Goal: Register for event/course

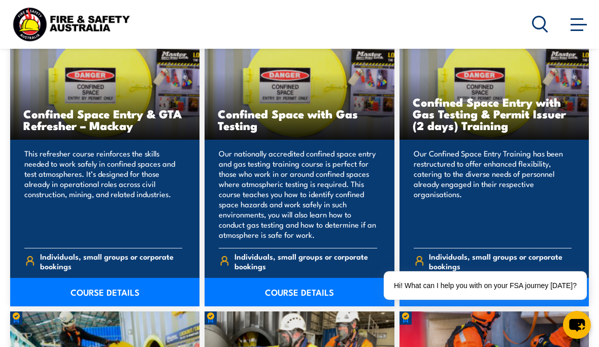
scroll to position [762, 0]
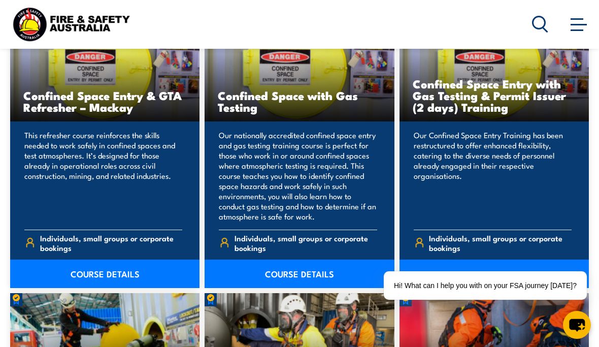
click at [275, 283] on link "COURSE DETAILS" at bounding box center [300, 274] width 190 height 28
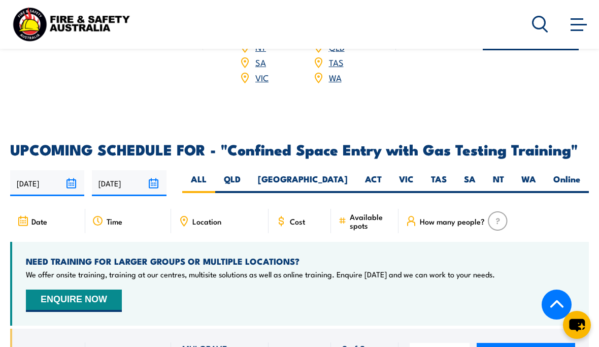
scroll to position [1778, 0]
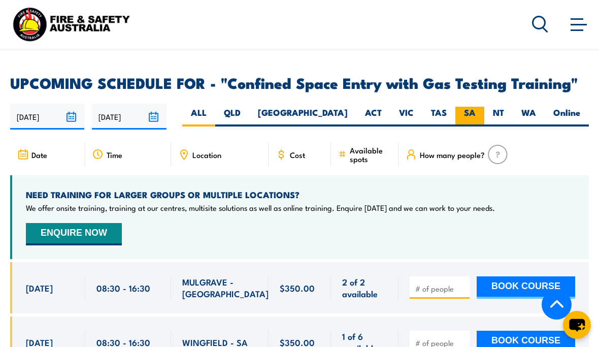
click at [471, 107] on label "SA" at bounding box center [470, 117] width 29 height 20
click at [476, 107] on input "SA" at bounding box center [479, 110] width 7 height 7
radio input "true"
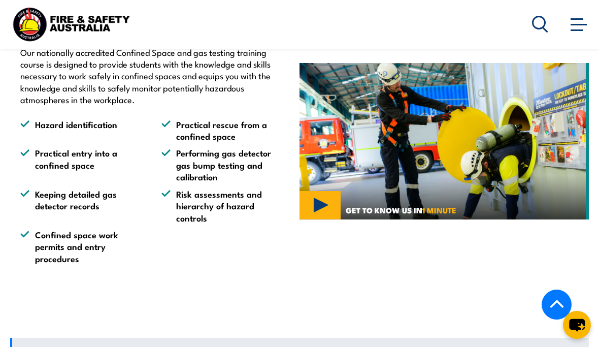
click at [249, 205] on li "Risk assessments and hierarchy of hazard controls" at bounding box center [223, 206] width 123 height 36
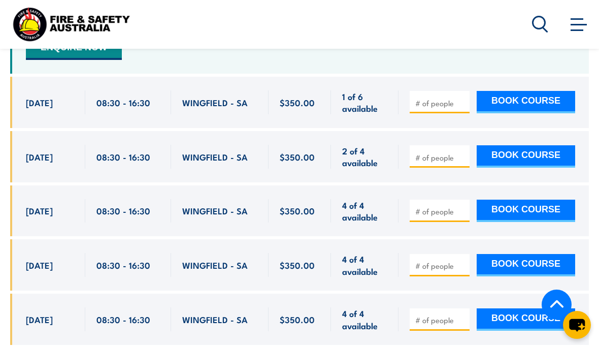
scroll to position [1981, 0]
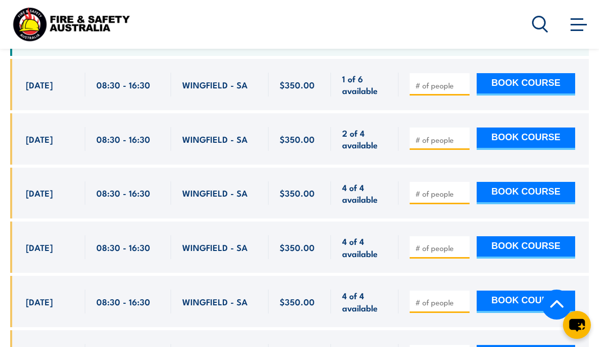
drag, startPoint x: 25, startPoint y: 59, endPoint x: 384, endPoint y: 72, distance: 358.9
click at [384, 72] on div "13 Oct, 2025, 08:30 - 08:30" at bounding box center [299, 84] width 579 height 51
copy div "13 Oct, 2025 08:30 - 16:30 WINGFIELD - SA 1 of 6 available $350.00 $350.00 1 of…"
click at [353, 19] on div "Courses Course Calendar Emergency Response Services Services Overview Emergency…" at bounding box center [299, 24] width 579 height 40
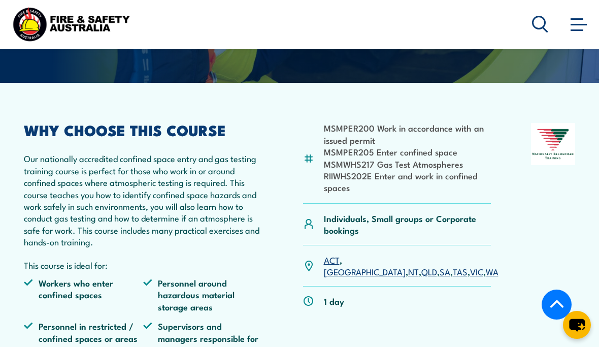
scroll to position [254, 0]
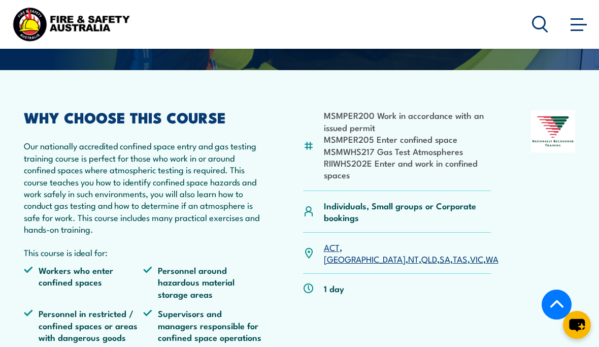
click at [440, 252] on link "SA" at bounding box center [445, 258] width 11 height 12
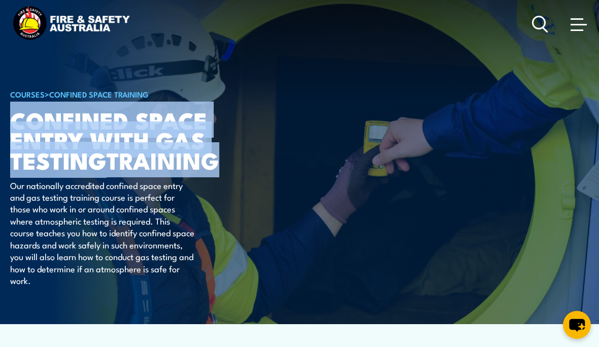
drag, startPoint x: 15, startPoint y: 120, endPoint x: 225, endPoint y: 162, distance: 214.4
click at [225, 162] on h1 "Confined Space Entry with Gas Testing TRAINING" at bounding box center [135, 139] width 251 height 59
copy h1 "Confined Space Entry with Gas Testing TRAINING"
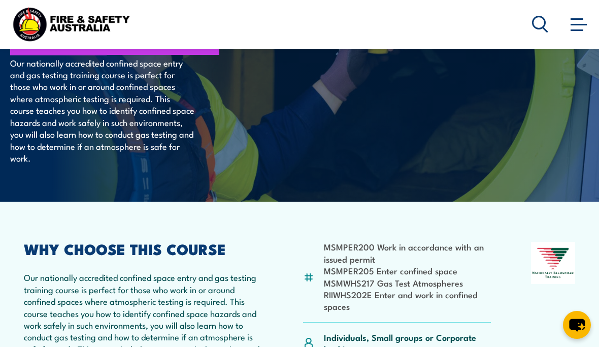
scroll to position [152, 0]
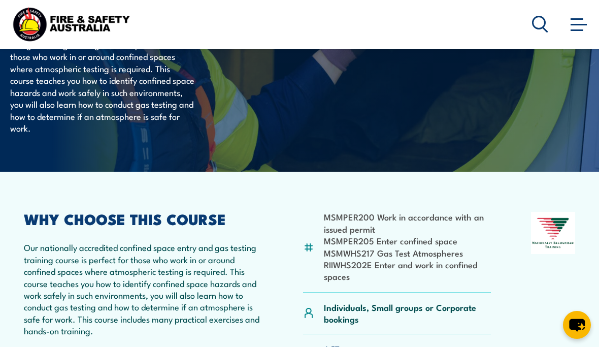
click at [245, 215] on h2 "WHY CHOOSE THIS COURSE" at bounding box center [143, 218] width 239 height 13
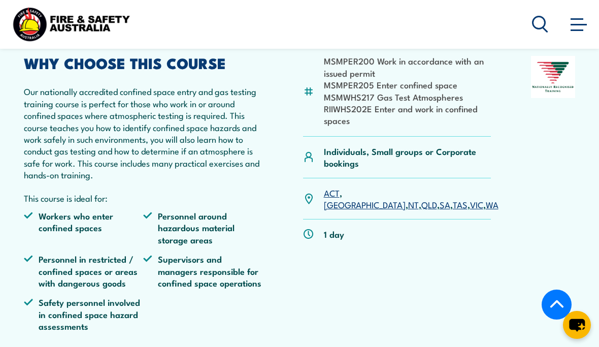
scroll to position [356, 0]
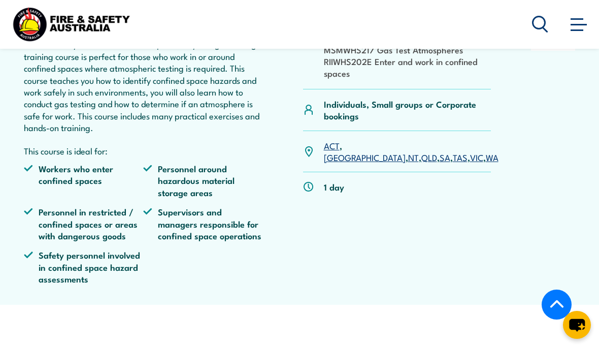
click at [440, 151] on link "SA" at bounding box center [445, 157] width 11 height 12
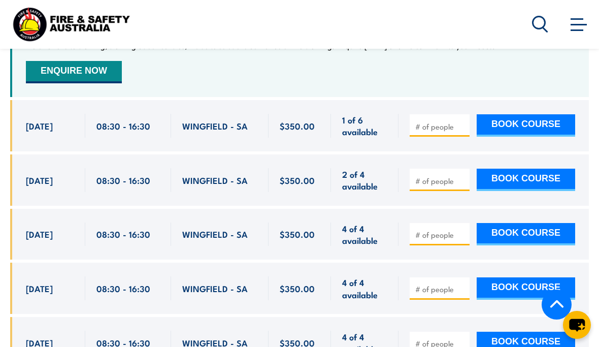
scroll to position [2042, 0]
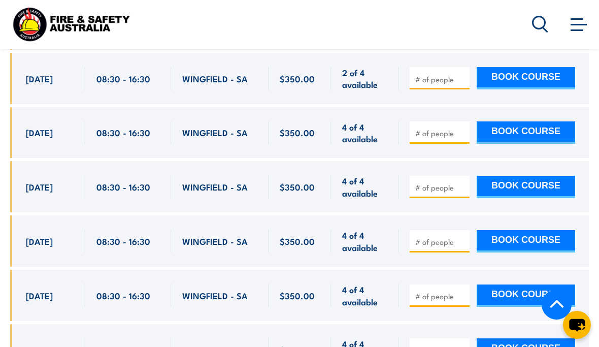
drag, startPoint x: 23, startPoint y: 222, endPoint x: 49, endPoint y: 237, distance: 30.3
click at [49, 237] on div "19 Nov, 2025, 08:30 - 08:30" at bounding box center [47, 240] width 75 height 51
copy span "19 Nov, 2025"
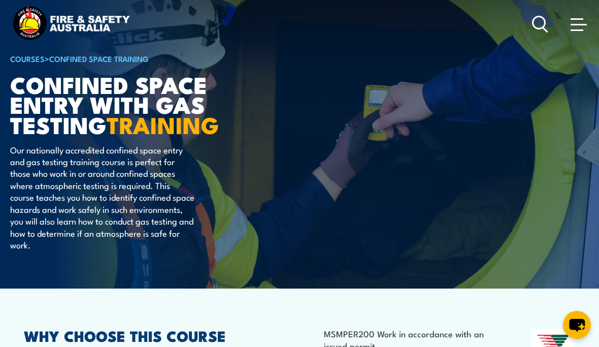
scroll to position [0, 0]
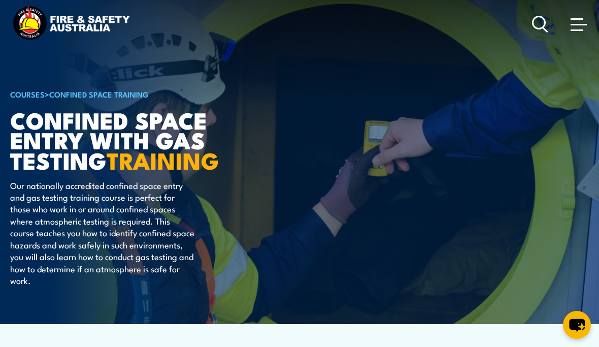
click at [73, 92] on link "Confined Space Training" at bounding box center [99, 93] width 100 height 11
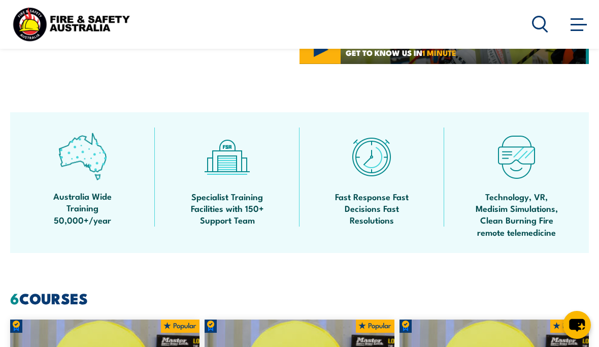
scroll to position [457, 0]
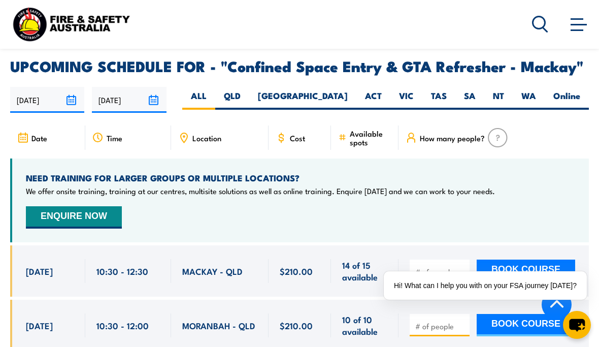
scroll to position [1575, 0]
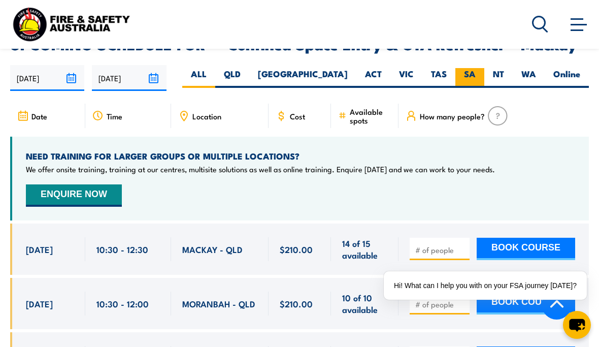
click at [473, 68] on label "SA" at bounding box center [470, 78] width 29 height 20
click at [476, 68] on input "SA" at bounding box center [479, 71] width 7 height 7
radio input "true"
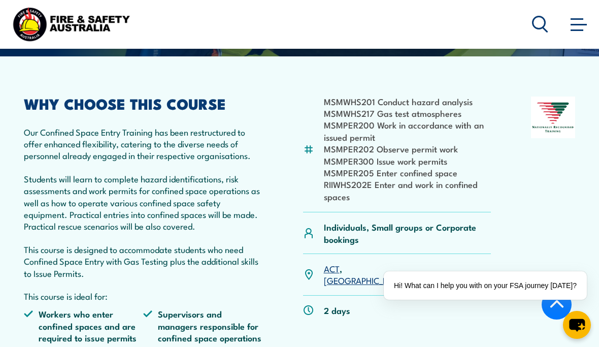
scroll to position [356, 0]
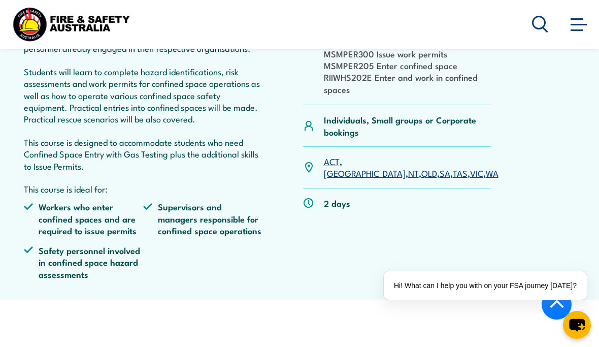
click at [440, 174] on link "SA" at bounding box center [445, 173] width 11 height 12
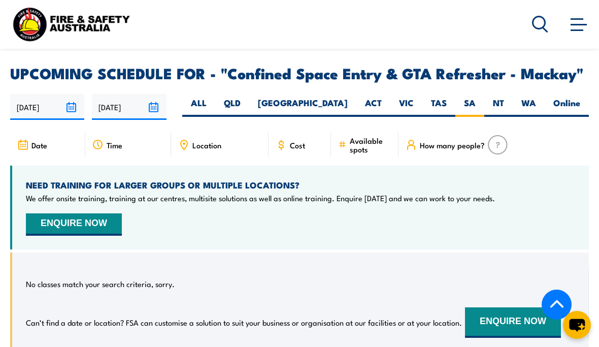
scroll to position [1597, 0]
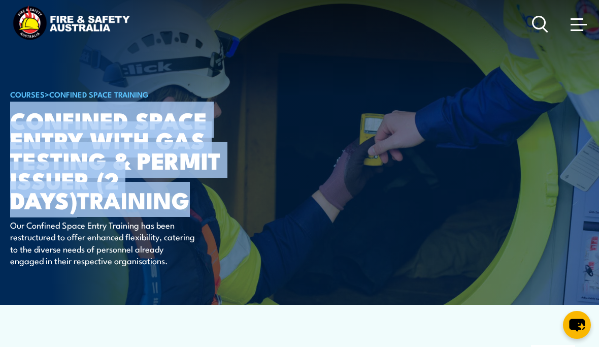
drag, startPoint x: 120, startPoint y: 203, endPoint x: 11, endPoint y: 111, distance: 142.1
click at [11, 111] on h1 "Confined Space Entry with Gas Testing & Permit Issuer (2 days) TRAINING" at bounding box center [135, 160] width 251 height 100
copy h1 "Confined Space Entry with Gas Testing & Permit Issuer (2 days) TRAINING"
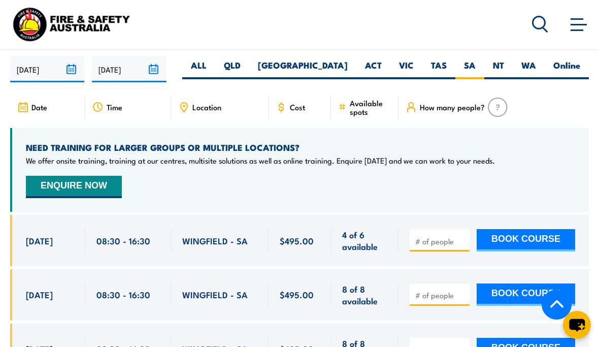
scroll to position [1880, 0]
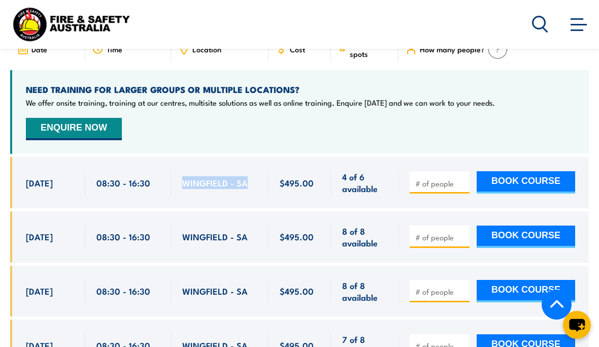
drag, startPoint x: 186, startPoint y: 180, endPoint x: 263, endPoint y: 180, distance: 77.2
click at [263, 180] on div "WINGFIELD - SA" at bounding box center [220, 182] width 98 height 51
copy span "WINGFIELD - SA"
drag, startPoint x: 27, startPoint y: 173, endPoint x: 53, endPoint y: 175, distance: 26.0
click at [53, 177] on span "[DATE]" at bounding box center [39, 183] width 27 height 12
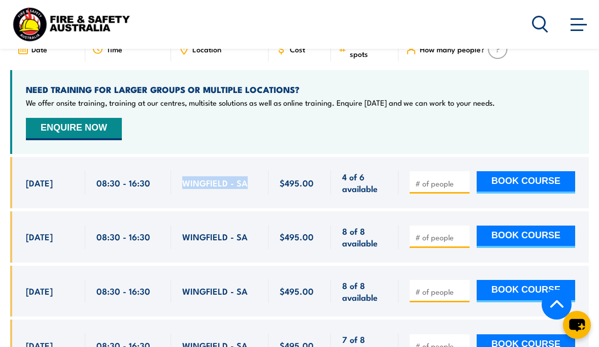
copy span "[DATE],"
click at [26, 231] on span "[DATE]" at bounding box center [39, 237] width 27 height 12
drag, startPoint x: 26, startPoint y: 228, endPoint x: 44, endPoint y: 228, distance: 17.8
click at [44, 231] on span "[DATE]" at bounding box center [39, 237] width 27 height 12
copy span "[DATE]"
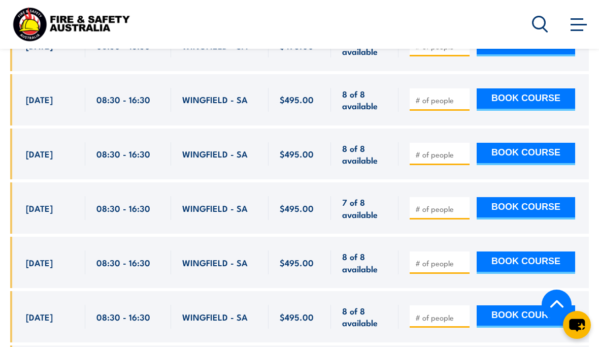
scroll to position [2032, 0]
